Goal: Task Accomplishment & Management: Manage account settings

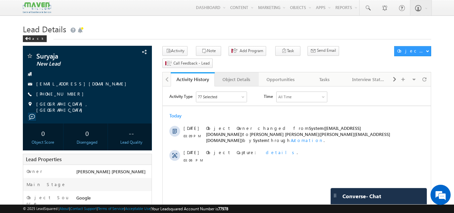
click at [239, 75] on div "Object Details" at bounding box center [236, 79] width 33 height 8
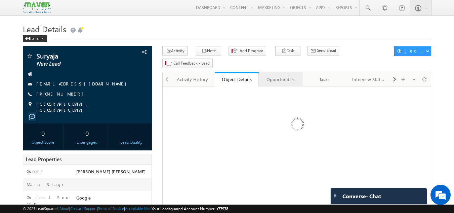
click at [281, 75] on link "Opportunities" at bounding box center [281, 79] width 44 height 14
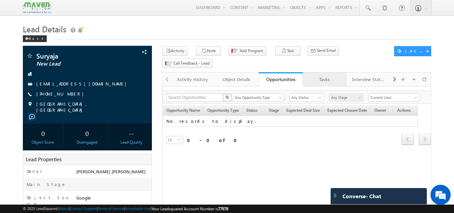
click at [333, 75] on div "Tasks" at bounding box center [324, 79] width 33 height 8
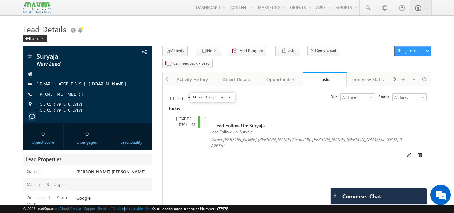
click at [205, 117] on input "checkbox" at bounding box center [204, 119] width 4 height 4
checkbox input "false"
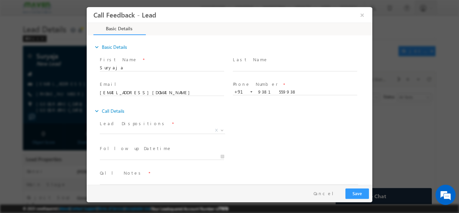
scroll to position [11, 0]
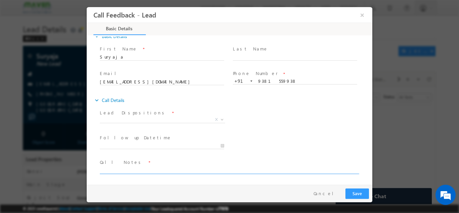
click at [139, 172] on textarea at bounding box center [229, 170] width 259 height 8
type textarea "Done btech"
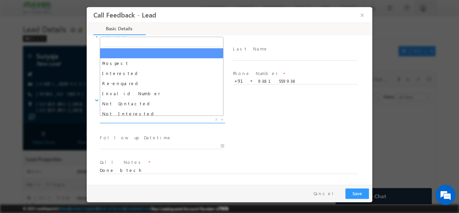
click at [182, 120] on span "X" at bounding box center [162, 119] width 125 height 7
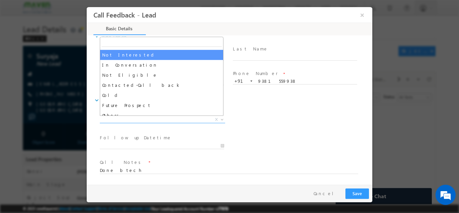
scroll to position [59, 0]
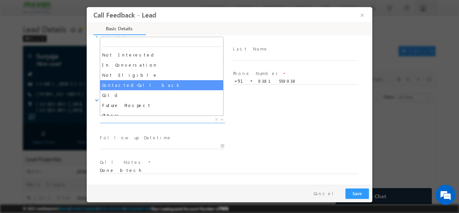
select select "Contacted-Call back"
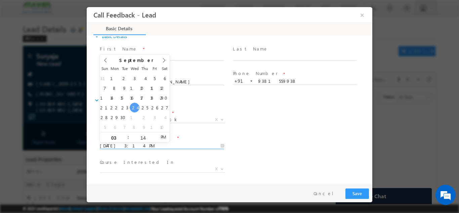
click at [168, 148] on input "24/09/2025 3:14 PM" at bounding box center [162, 145] width 124 height 7
type input "24/09/2025 4:14 PM"
type input "04"
click at [126, 136] on span at bounding box center [125, 134] width 5 height 5
type input "24/09/2025 5:14 PM"
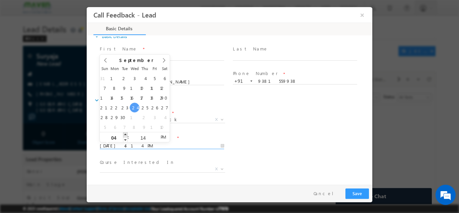
type input "05"
click at [126, 136] on span at bounding box center [125, 134] width 5 height 5
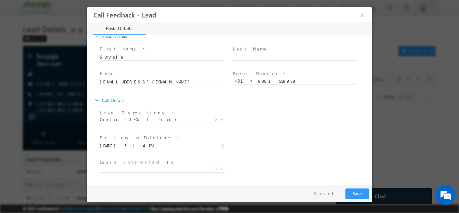
click at [265, 128] on div "Lead Dispositions * Prospect Interested Re-enquired Invalid Number Not Contacte…" at bounding box center [236, 120] width 274 height 25
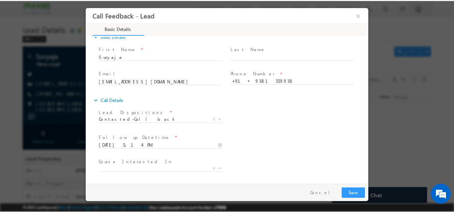
scroll to position [36, 0]
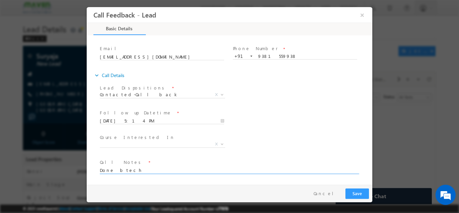
click at [155, 173] on textarea "Done btech" at bounding box center [229, 170] width 259 height 8
type textarea "D"
type textarea "cb"
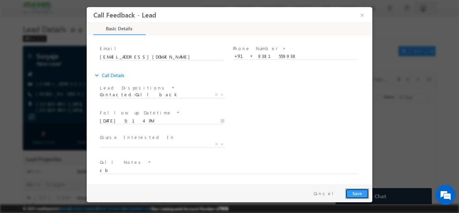
click at [359, 192] on button "Save" at bounding box center [358, 193] width 24 height 10
